Goal: Transaction & Acquisition: Purchase product/service

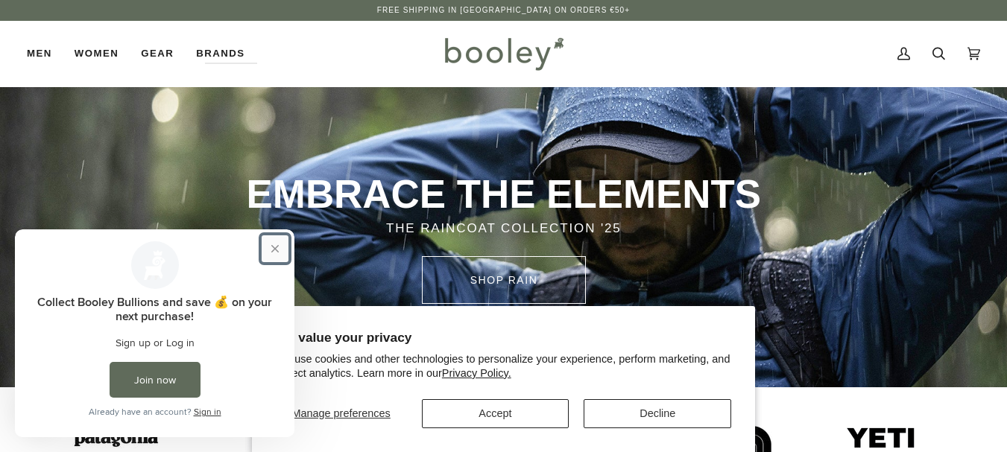
click at [274, 247] on button "Close prompt" at bounding box center [275, 249] width 27 height 27
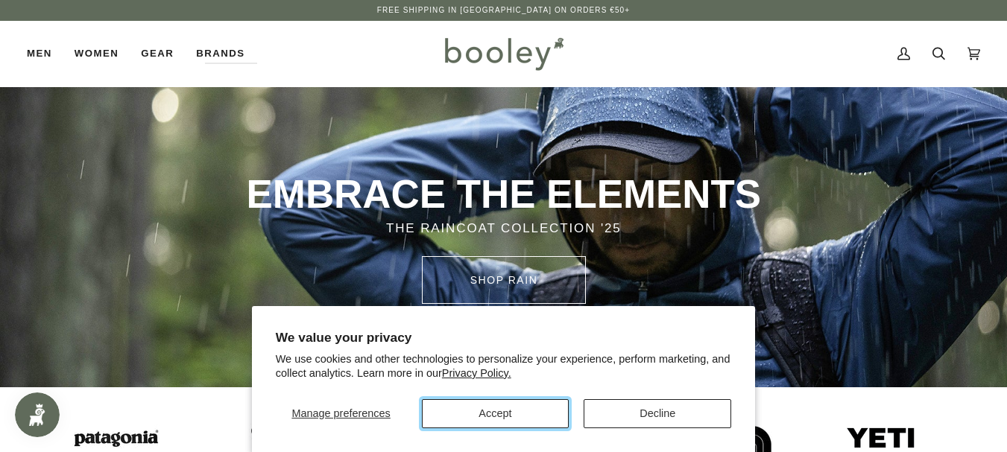
click at [519, 414] on button "Accept" at bounding box center [496, 413] width 148 height 29
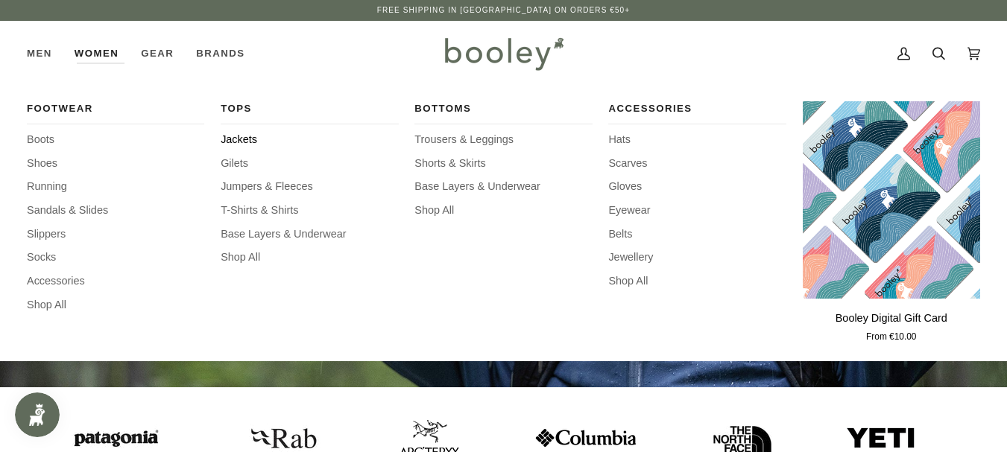
click at [248, 138] on span "Jackets" at bounding box center [309, 140] width 177 height 16
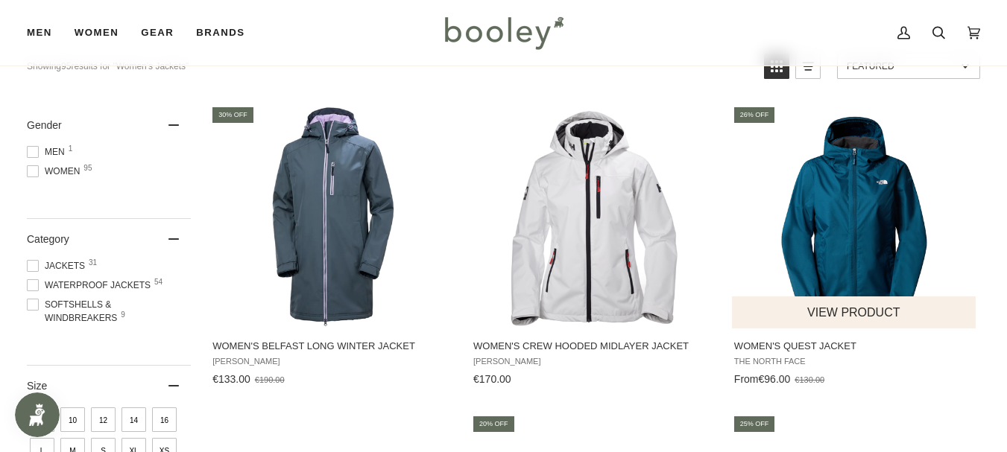
scroll to position [149, 0]
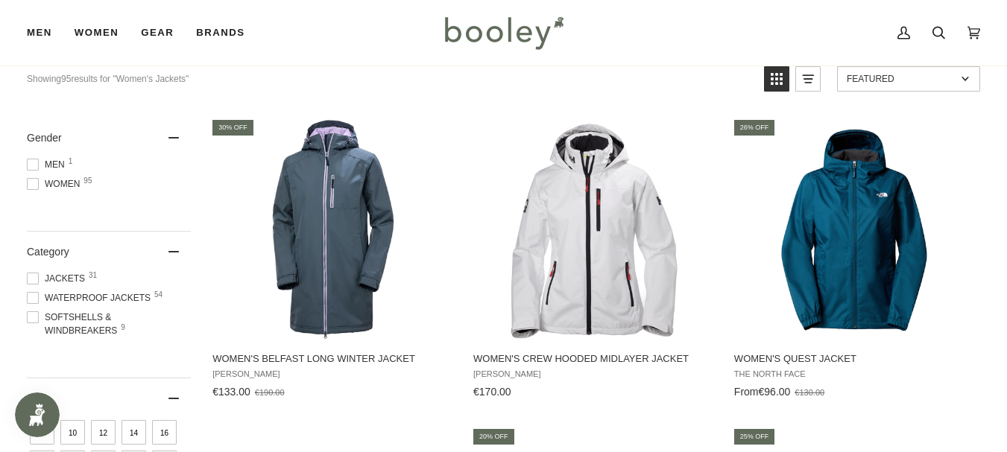
click at [28, 299] on span at bounding box center [33, 298] width 12 height 12
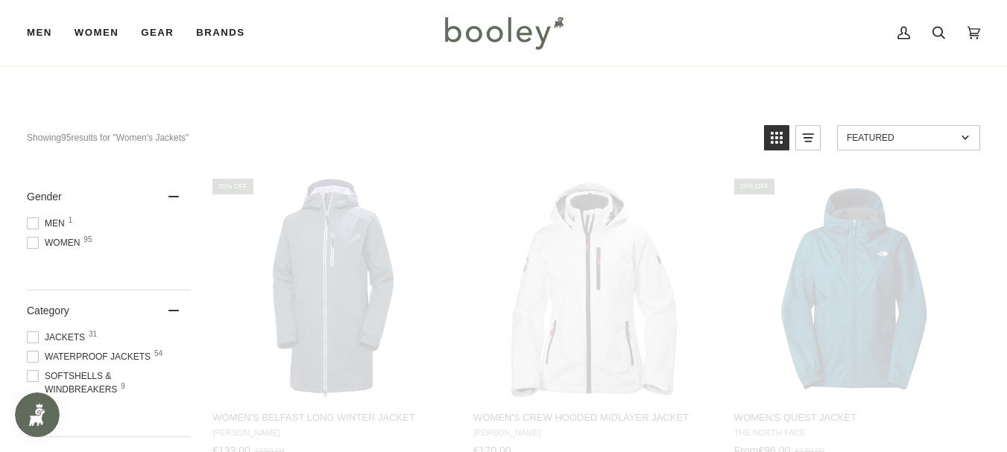
scroll to position [14, 0]
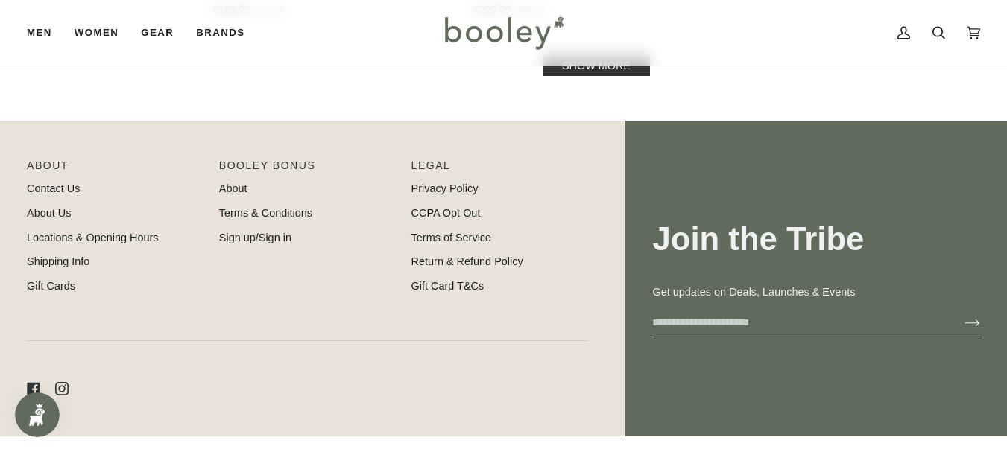
scroll to position [2390, 0]
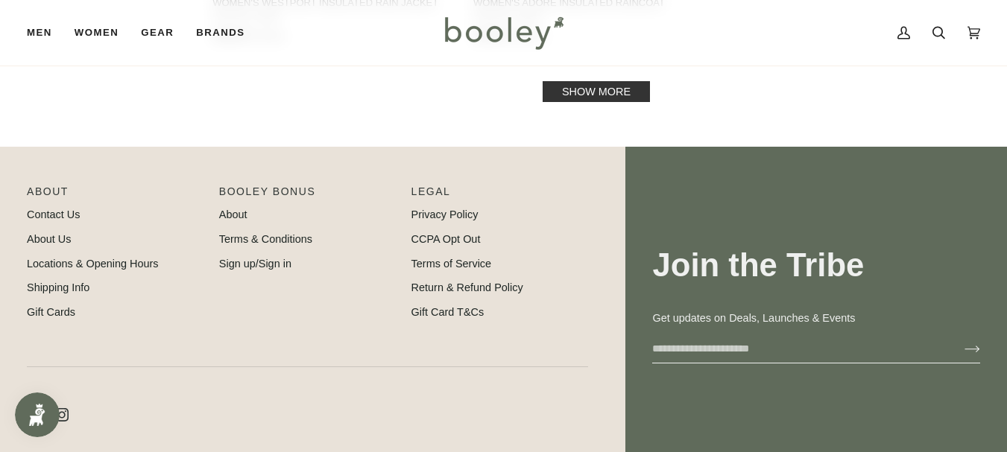
click at [613, 81] on link "Show more" at bounding box center [596, 91] width 107 height 21
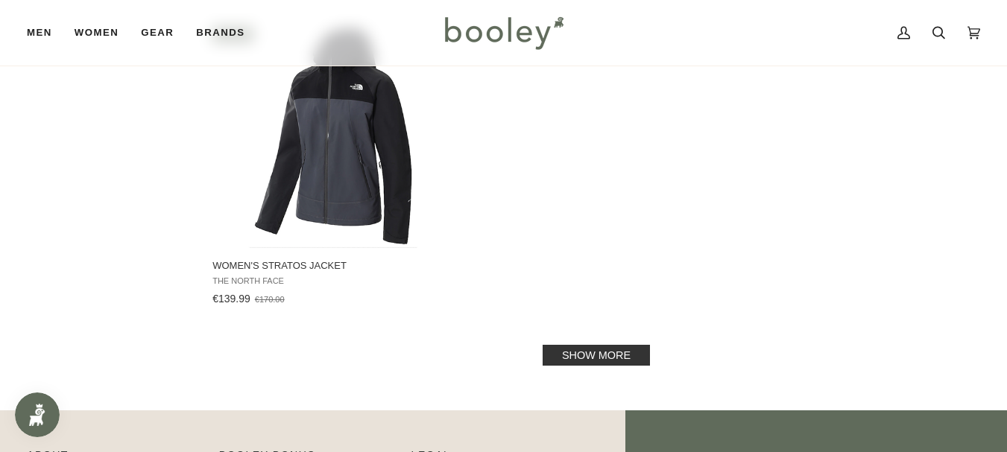
scroll to position [4328, 0]
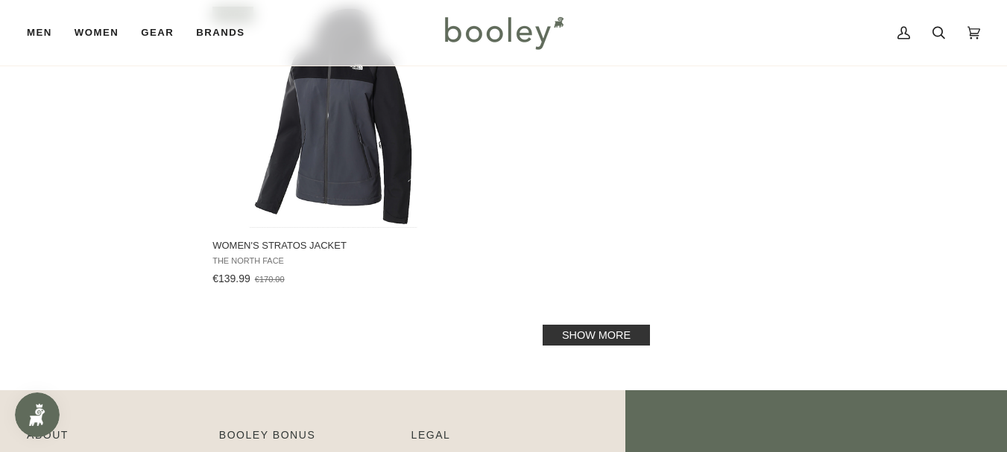
click at [619, 325] on link "Show more" at bounding box center [596, 335] width 107 height 21
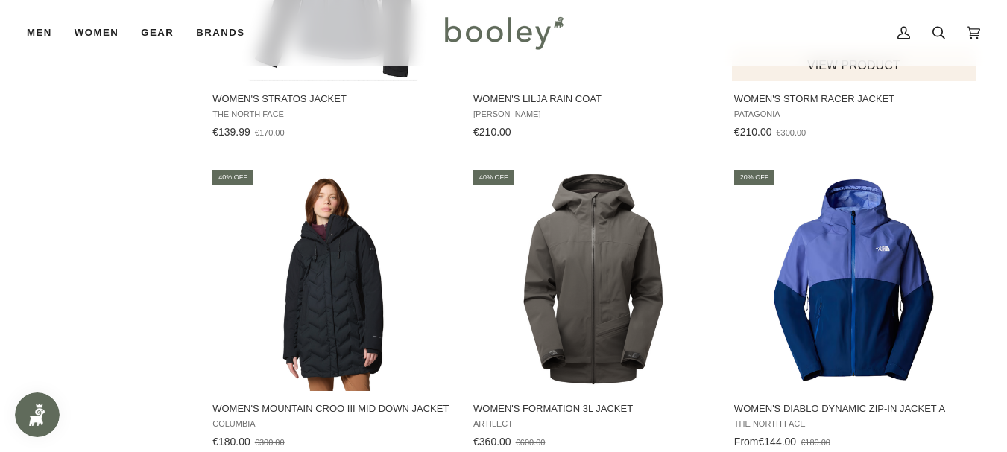
scroll to position [4551, 0]
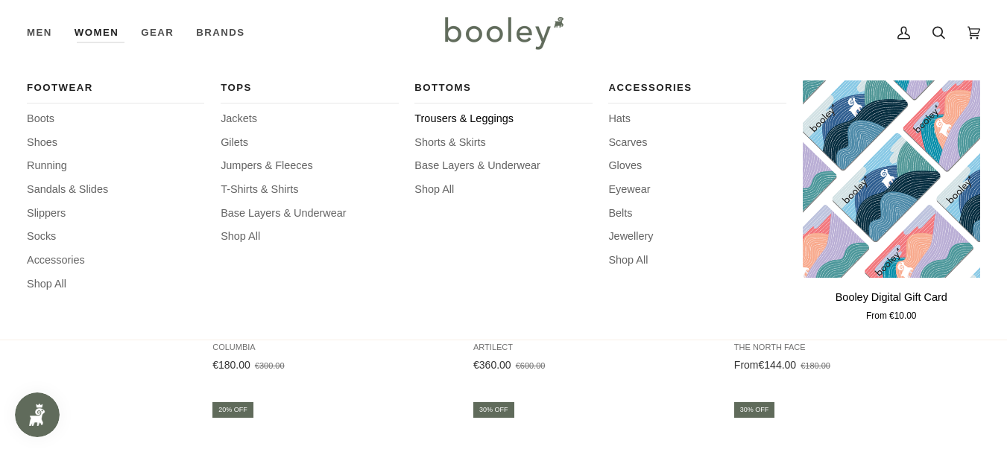
click at [459, 113] on span "Trousers & Leggings" at bounding box center [502, 119] width 177 height 16
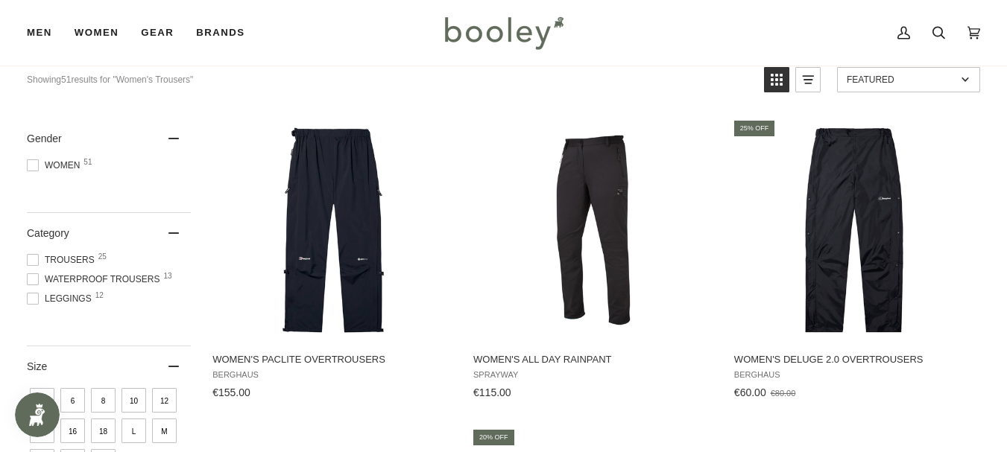
scroll to position [149, 0]
click at [34, 279] on span at bounding box center [33, 279] width 12 height 12
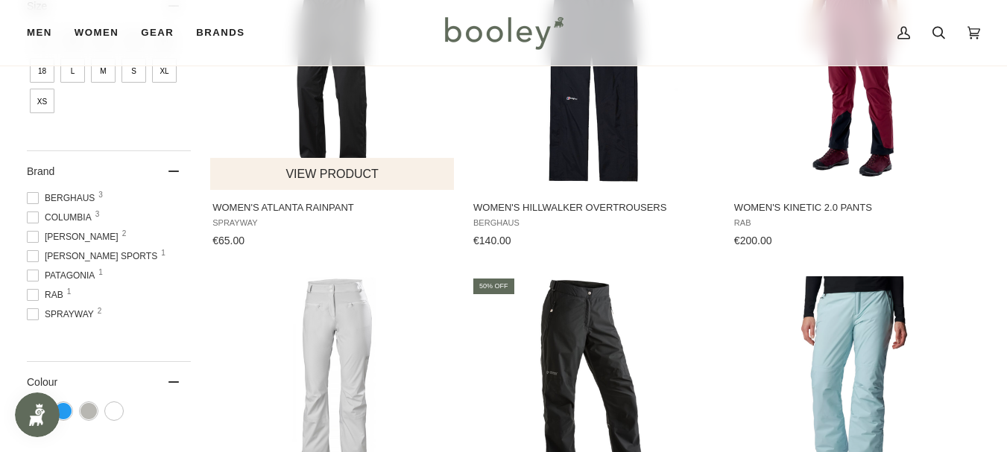
scroll to position [596, 0]
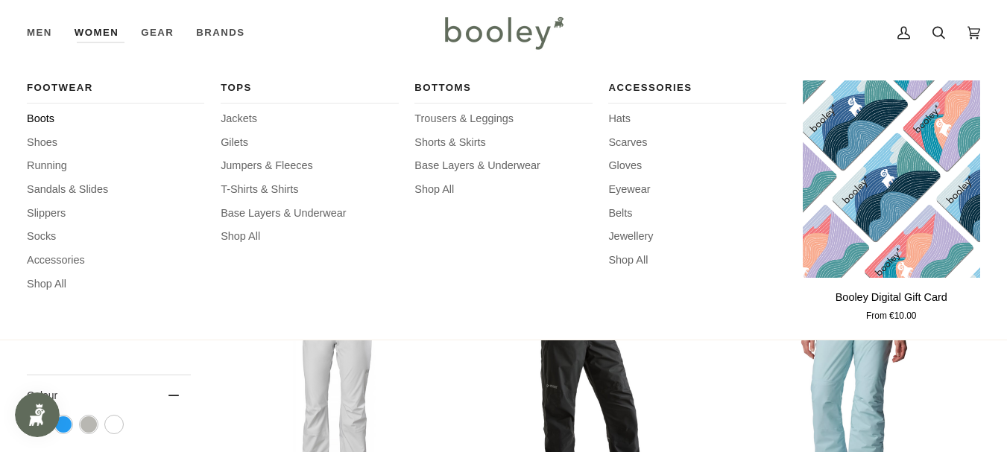
click at [38, 115] on span "Boots" at bounding box center [115, 119] width 177 height 16
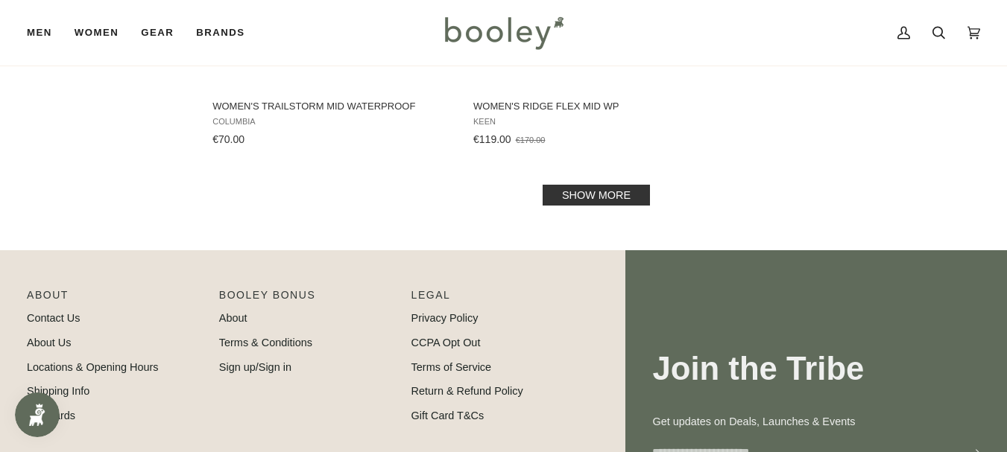
scroll to position [2310, 0]
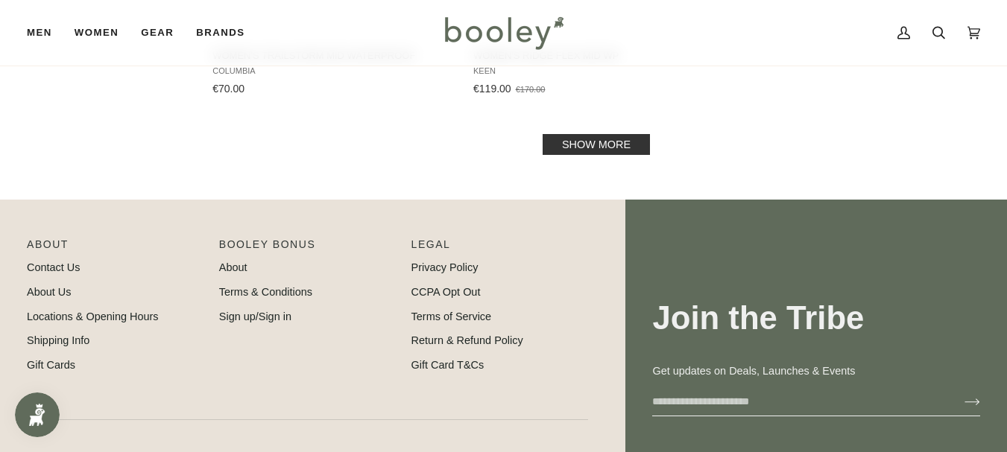
click at [629, 151] on link "Show more" at bounding box center [596, 144] width 107 height 21
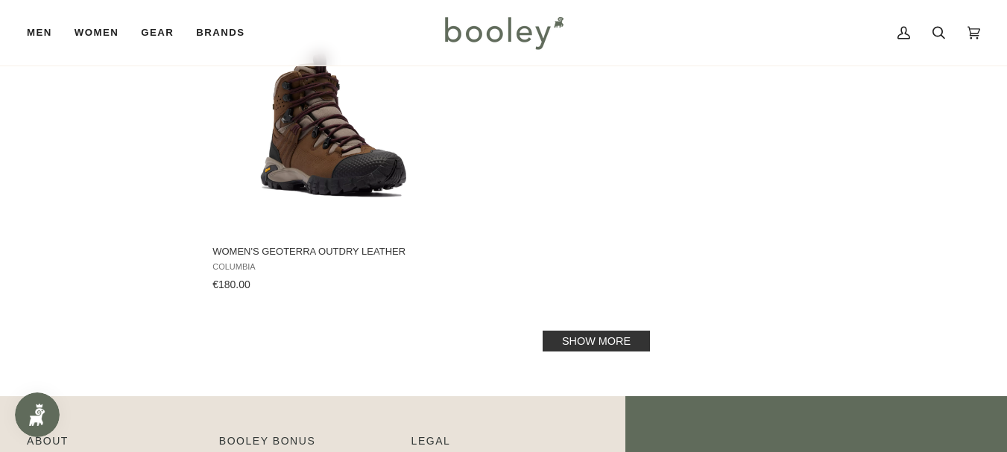
scroll to position [4323, 0]
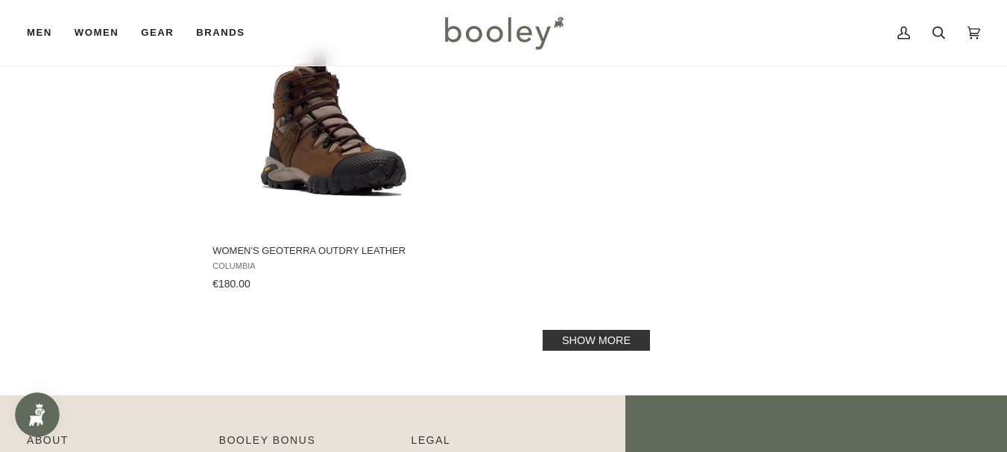
click at [586, 330] on link "Show more" at bounding box center [596, 340] width 107 height 21
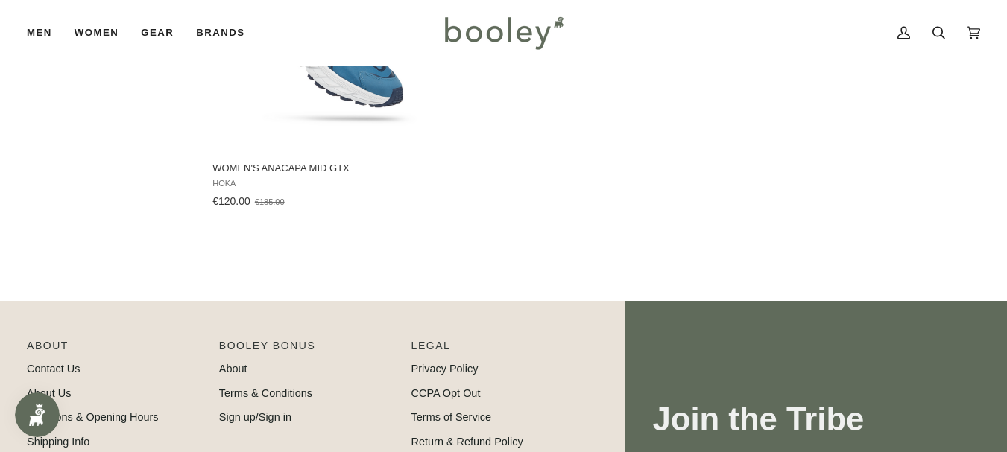
scroll to position [5664, 0]
